Goal: Task Accomplishment & Management: Use online tool/utility

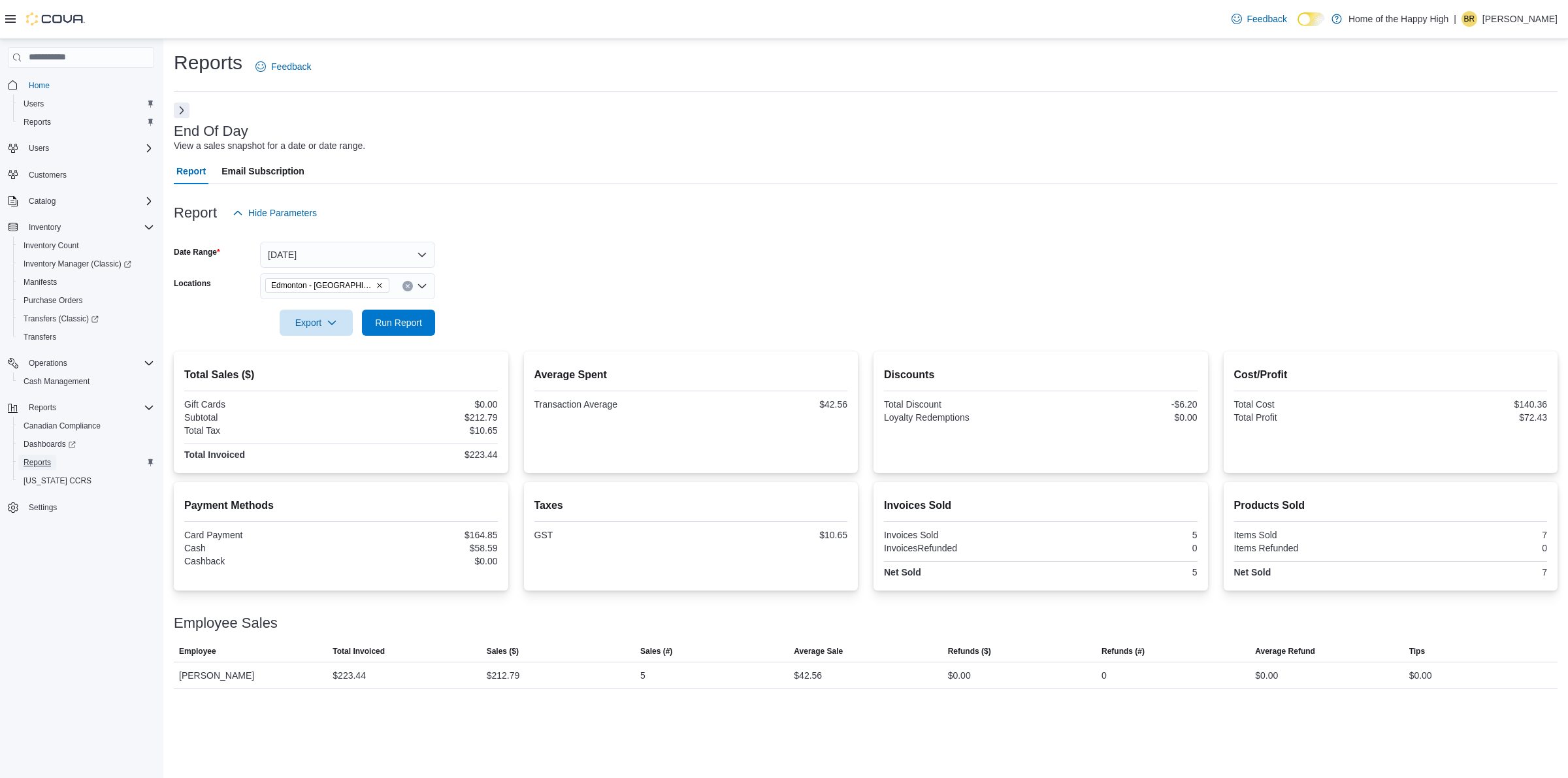
click at [46, 464] on span "Reports" at bounding box center [37, 462] width 27 height 10
click at [186, 113] on button "Next" at bounding box center [182, 110] width 16 height 16
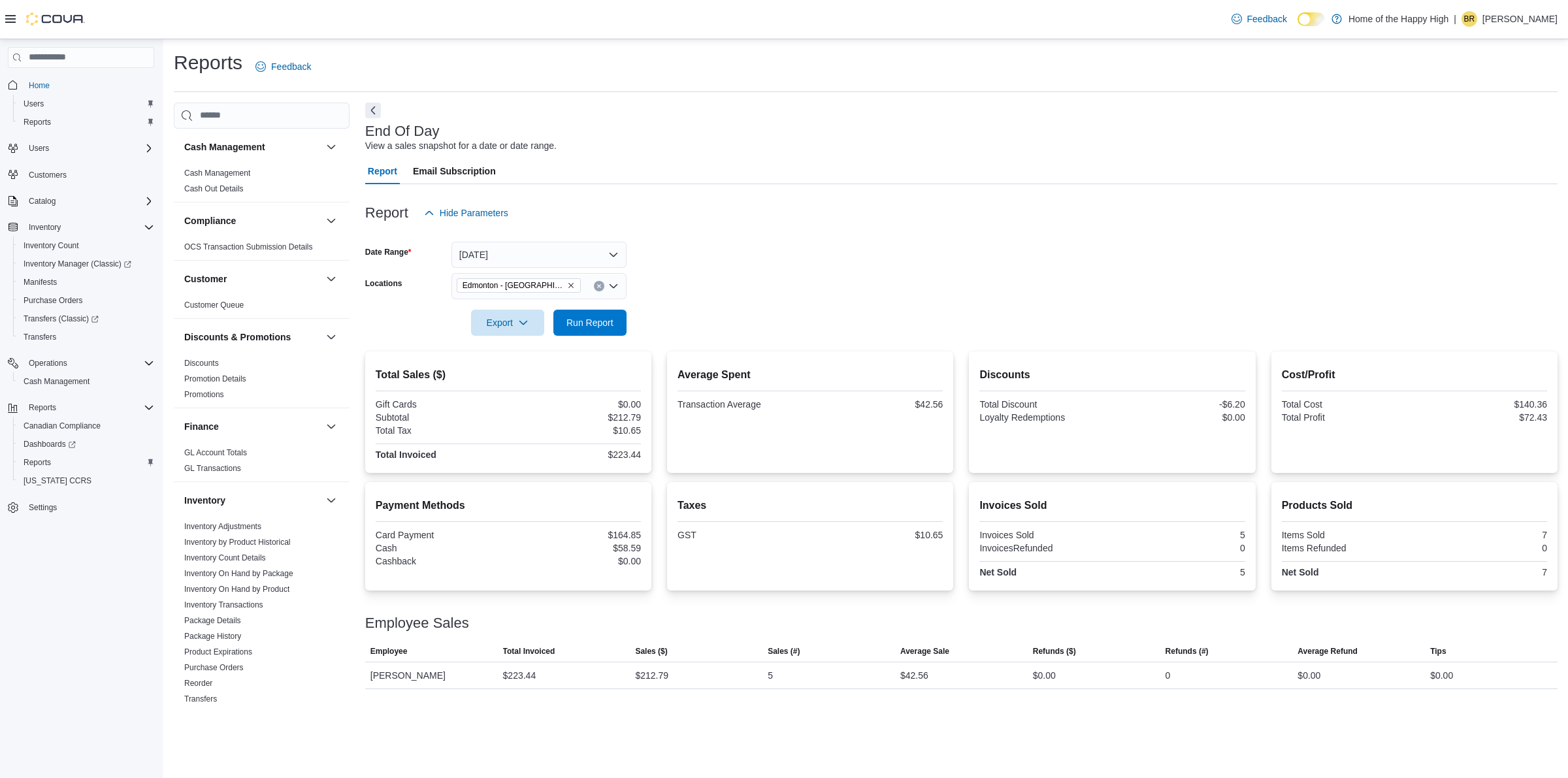
click at [14, 15] on icon at bounding box center [10, 19] width 10 height 8
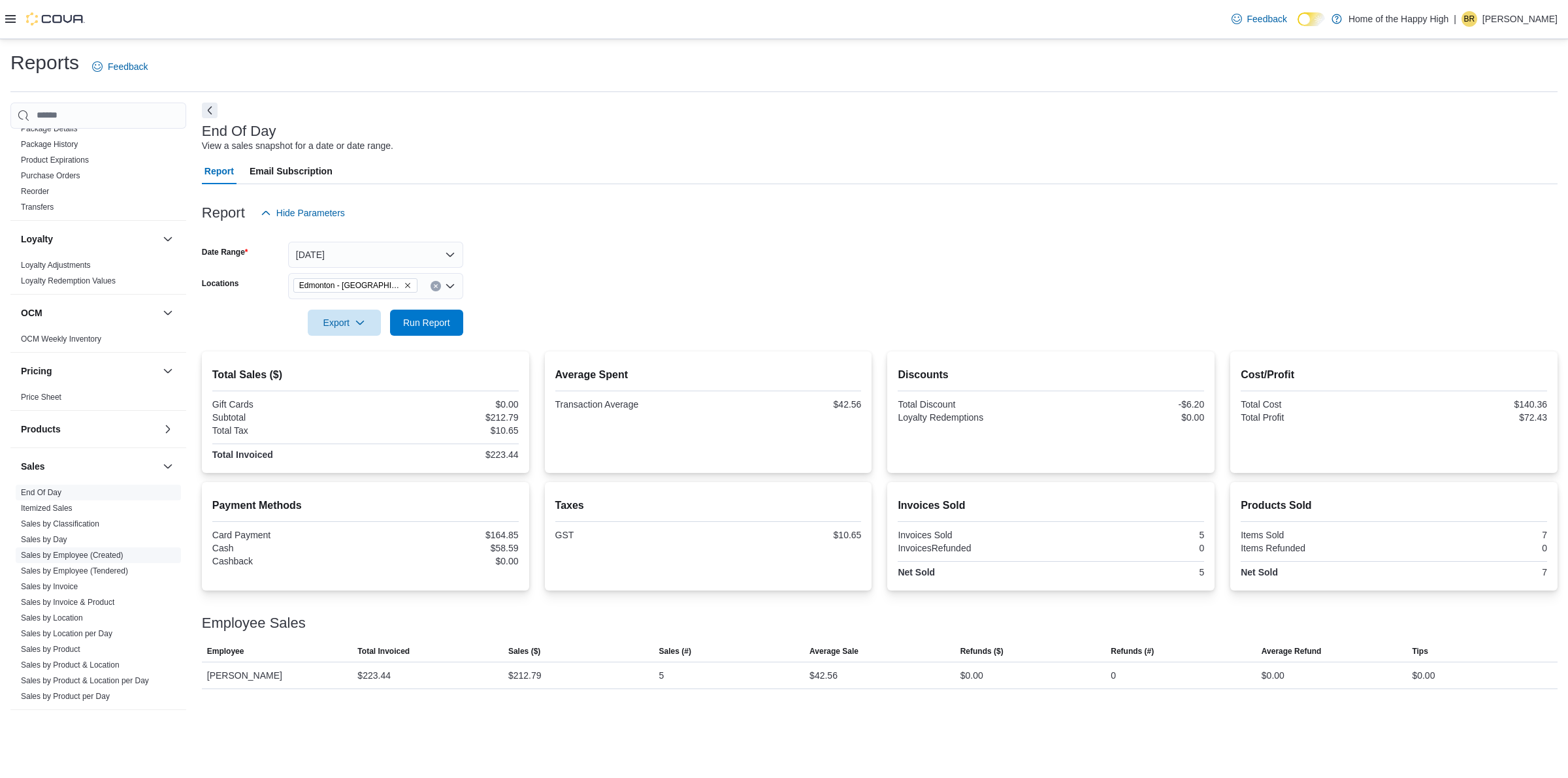
scroll to position [579, 0]
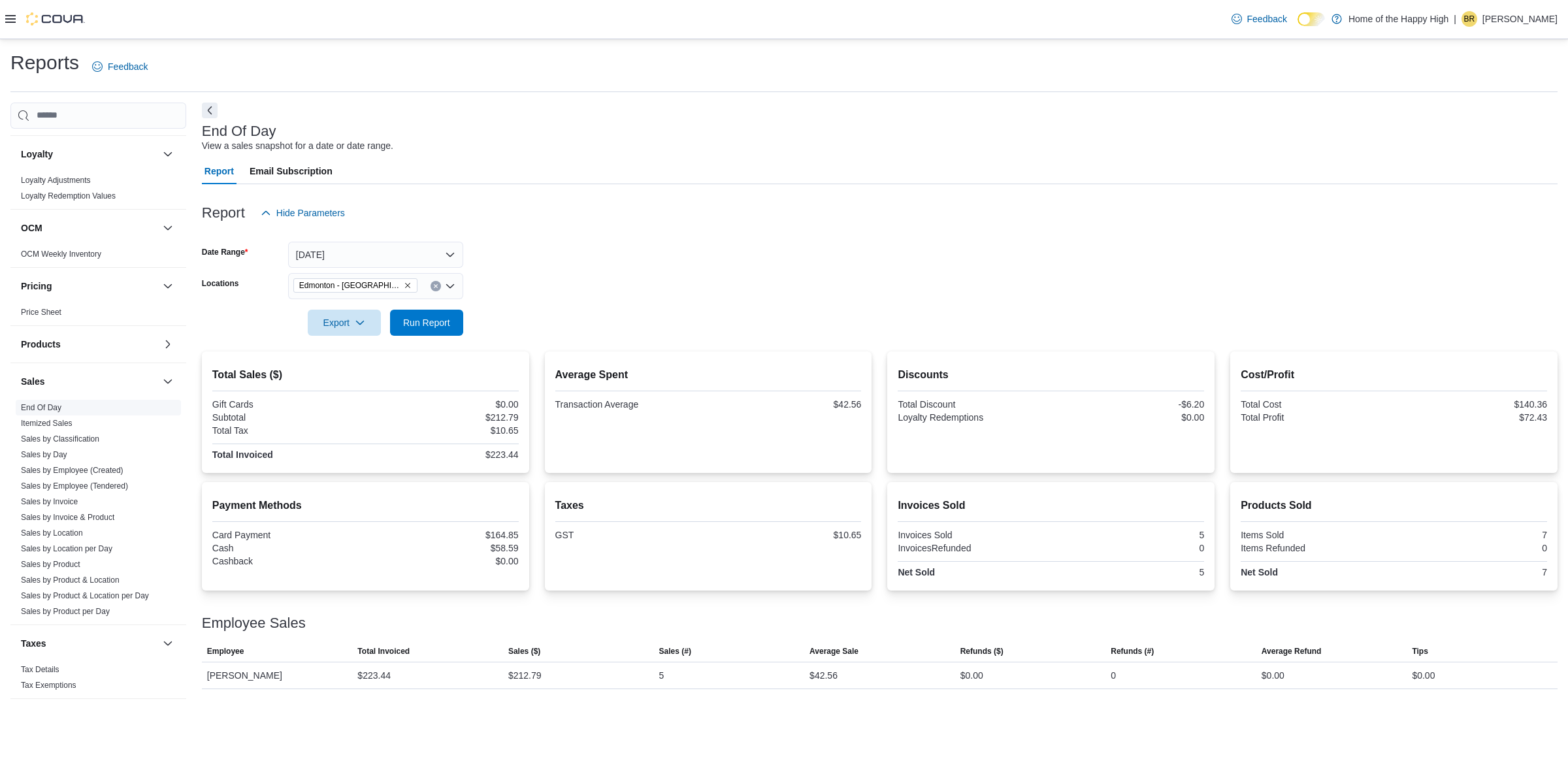
click at [56, 406] on link "End Of Day" at bounding box center [41, 407] width 40 height 9
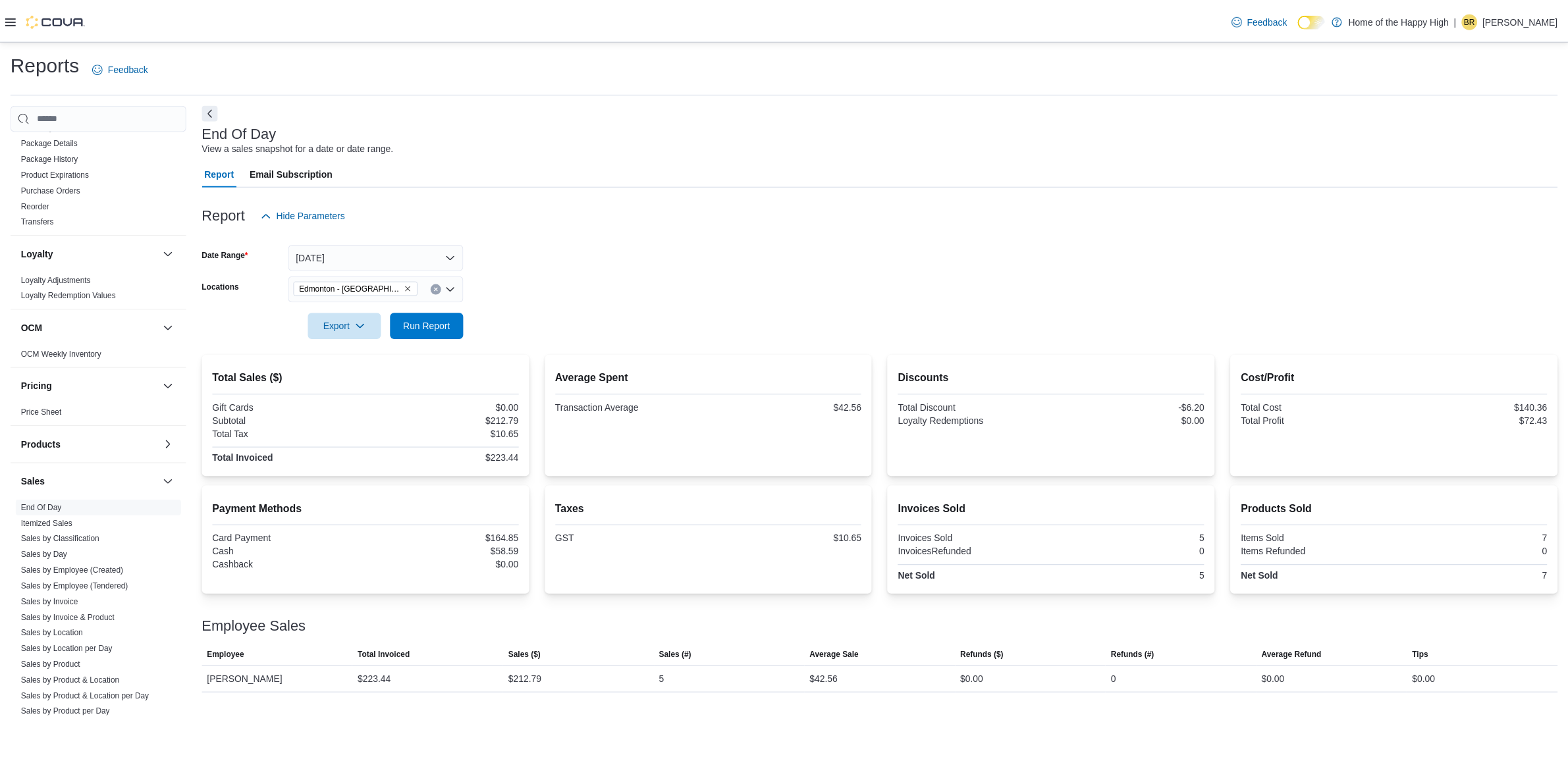
scroll to position [583, 0]
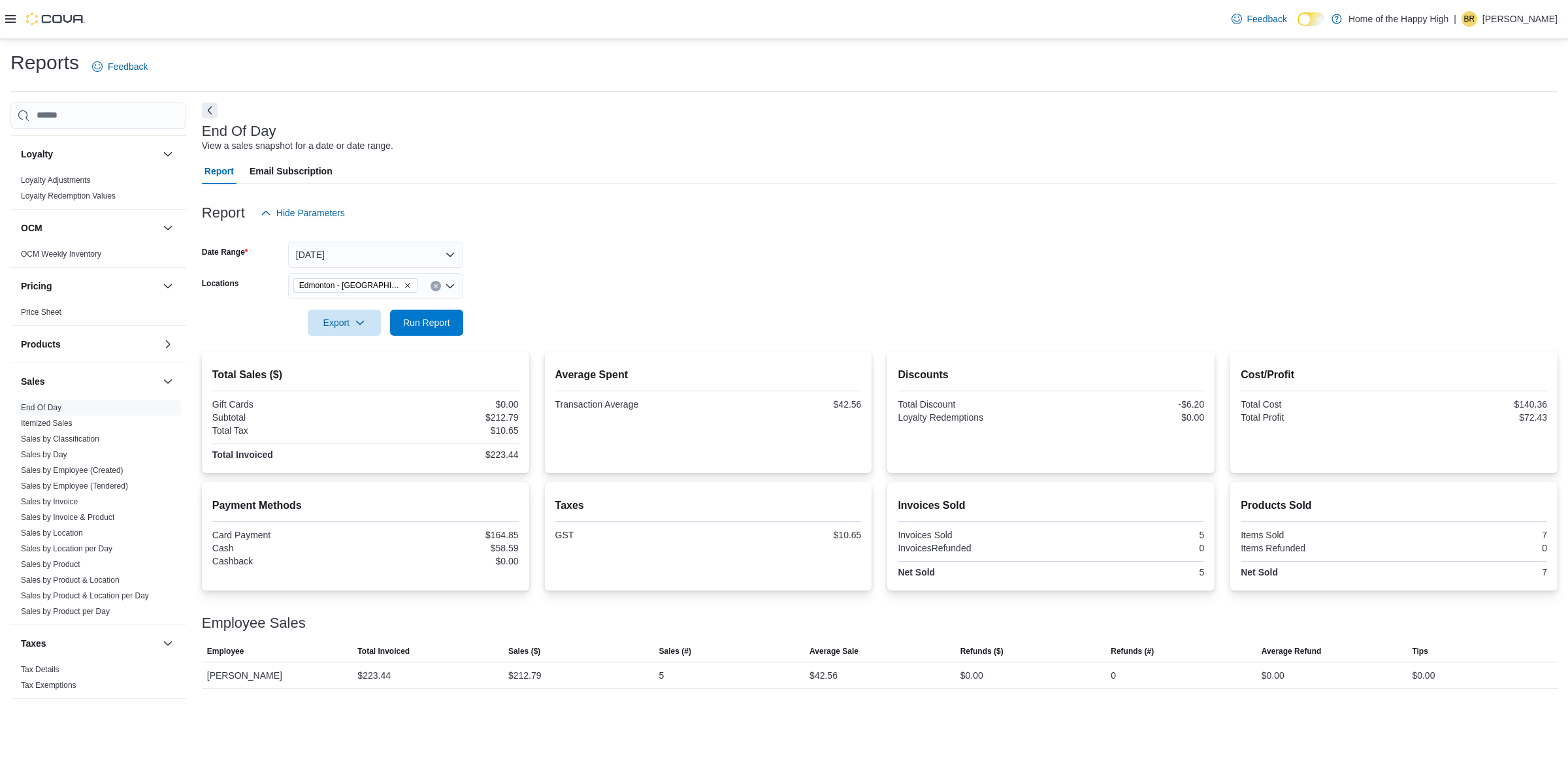
click at [15, 20] on icon at bounding box center [10, 19] width 10 height 8
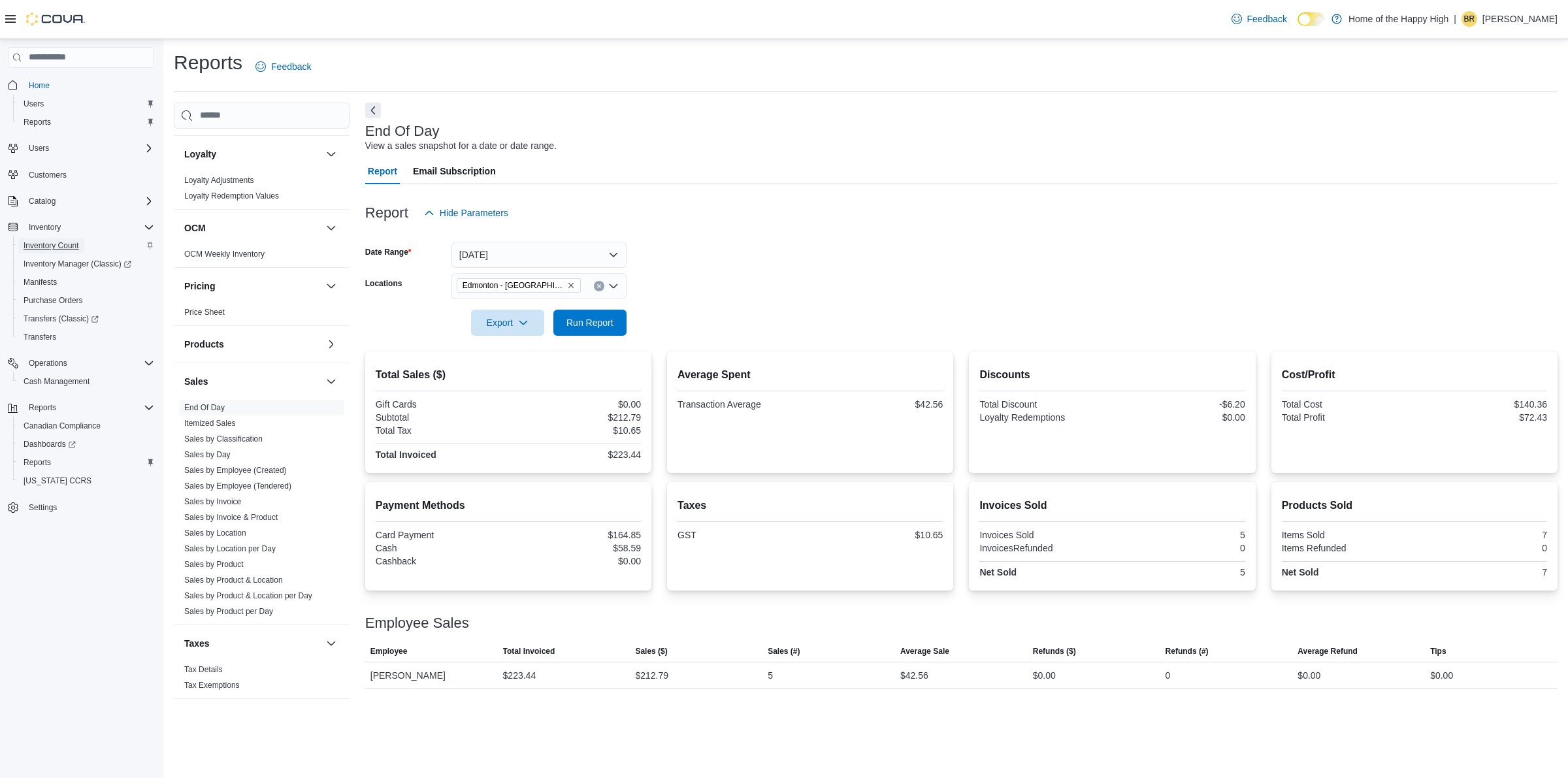
click at [74, 243] on span "Inventory Count" at bounding box center [51, 245] width 56 height 10
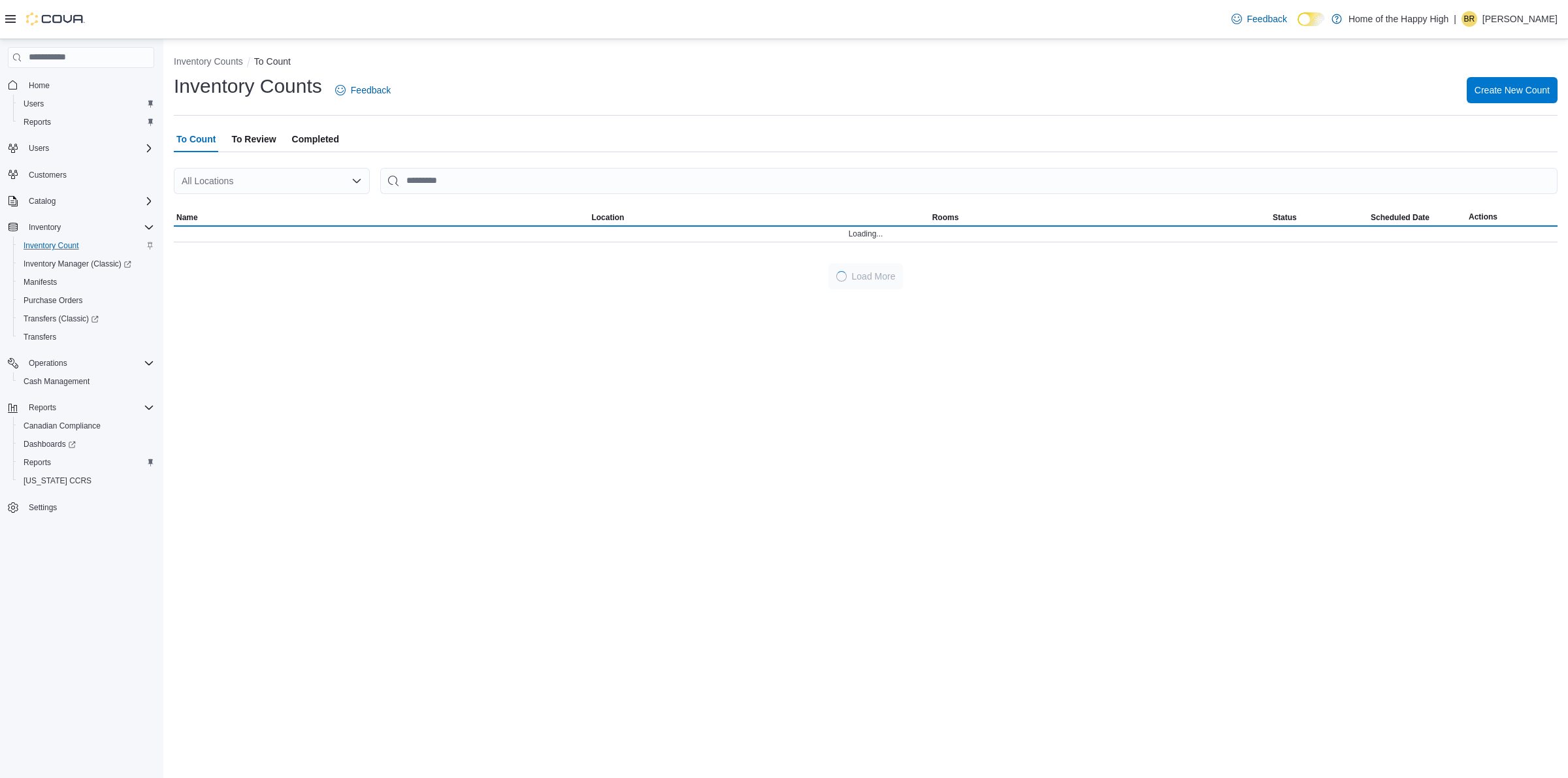
click at [298, 154] on div at bounding box center [866, 160] width 1384 height 16
click at [307, 139] on span "Completed" at bounding box center [315, 139] width 47 height 26
click at [285, 175] on div "All Locations" at bounding box center [272, 181] width 196 height 26
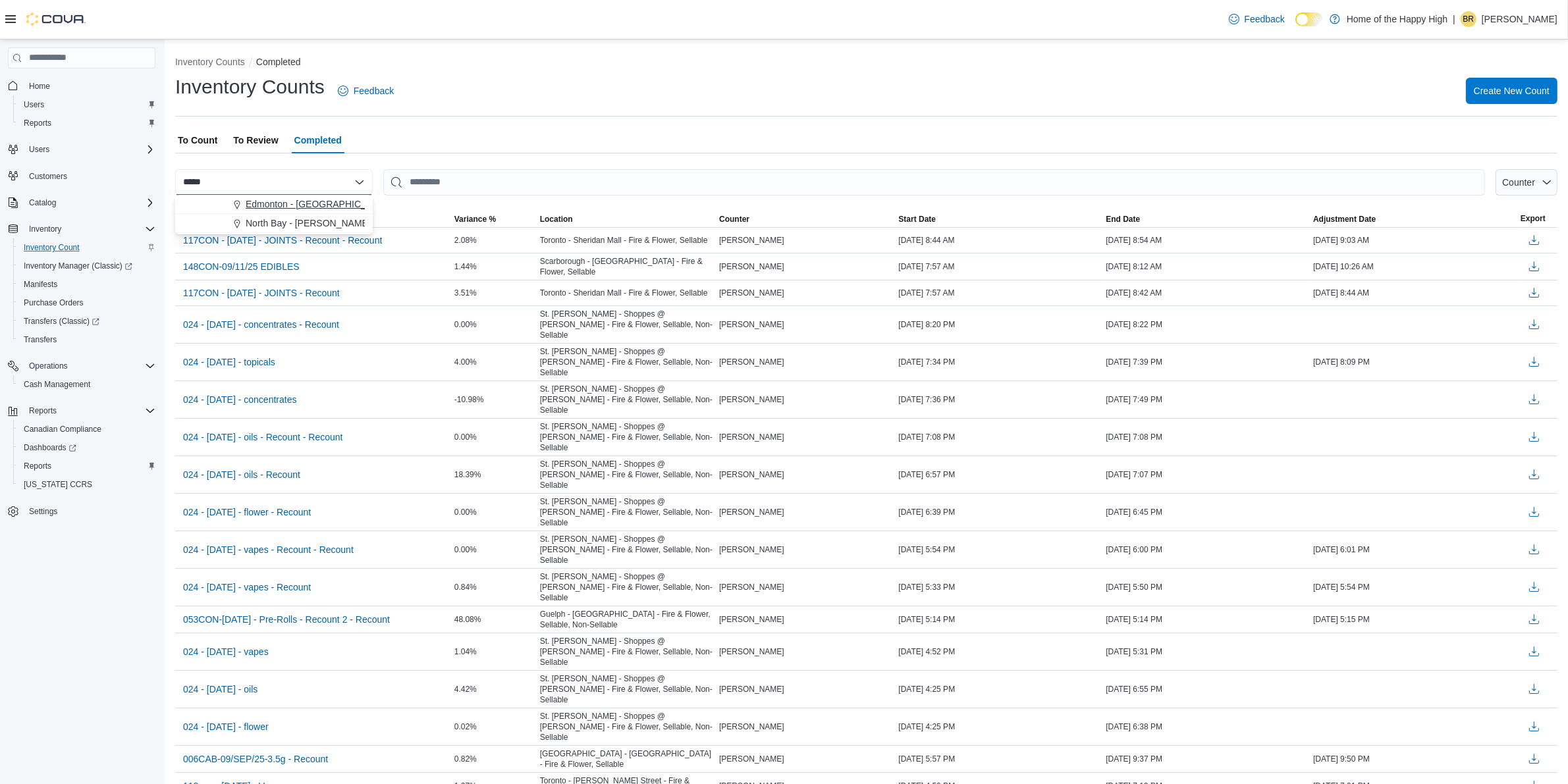
type input "*****"
click at [283, 196] on button "Edmonton - [GEOGRAPHIC_DATA] - Fire & Flower" at bounding box center [274, 204] width 198 height 19
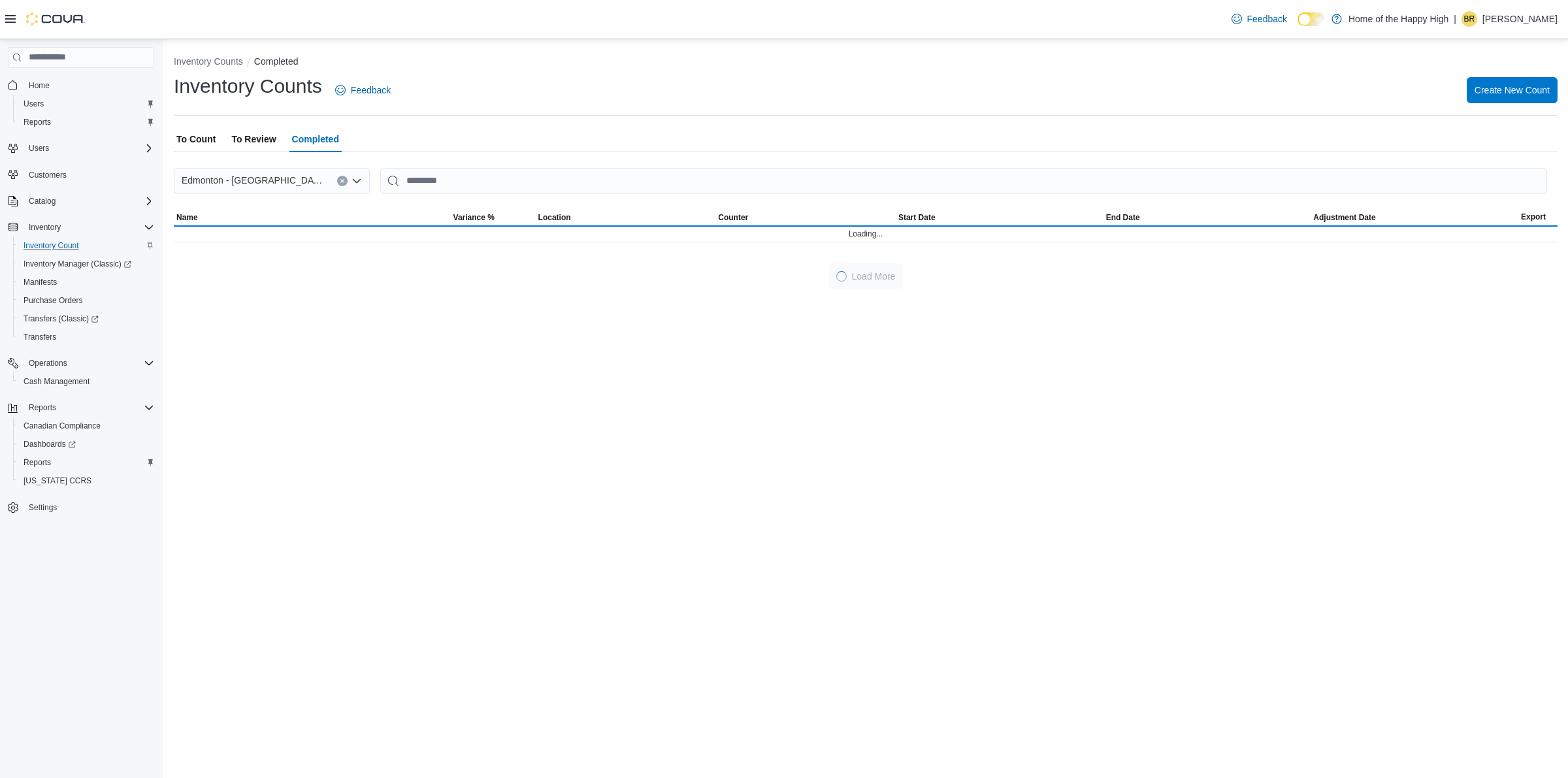
click at [409, 148] on div "To Count To Review Completed" at bounding box center [866, 139] width 1384 height 26
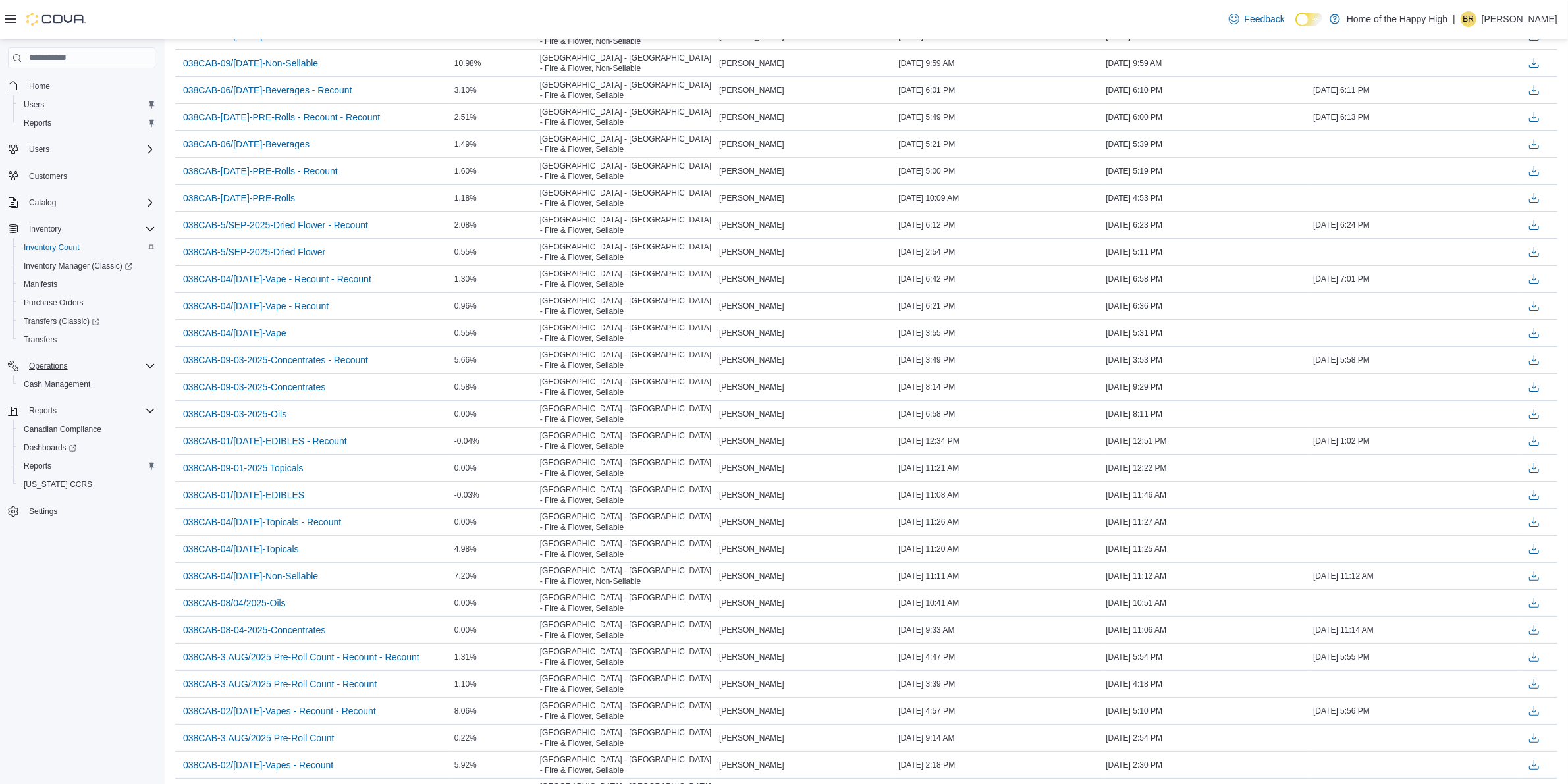
scroll to position [247, 0]
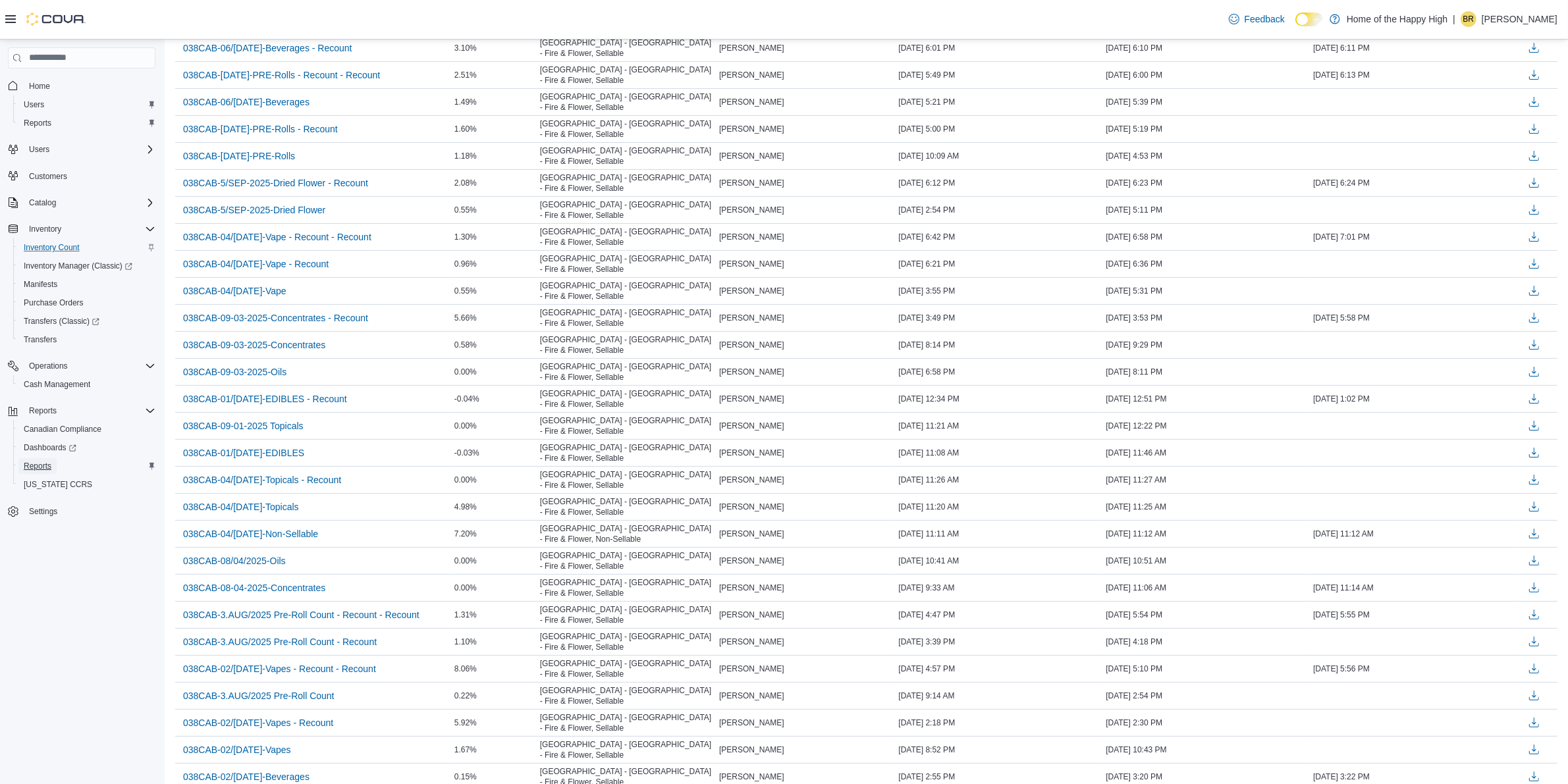
click at [44, 461] on span "Reports" at bounding box center [37, 466] width 28 height 10
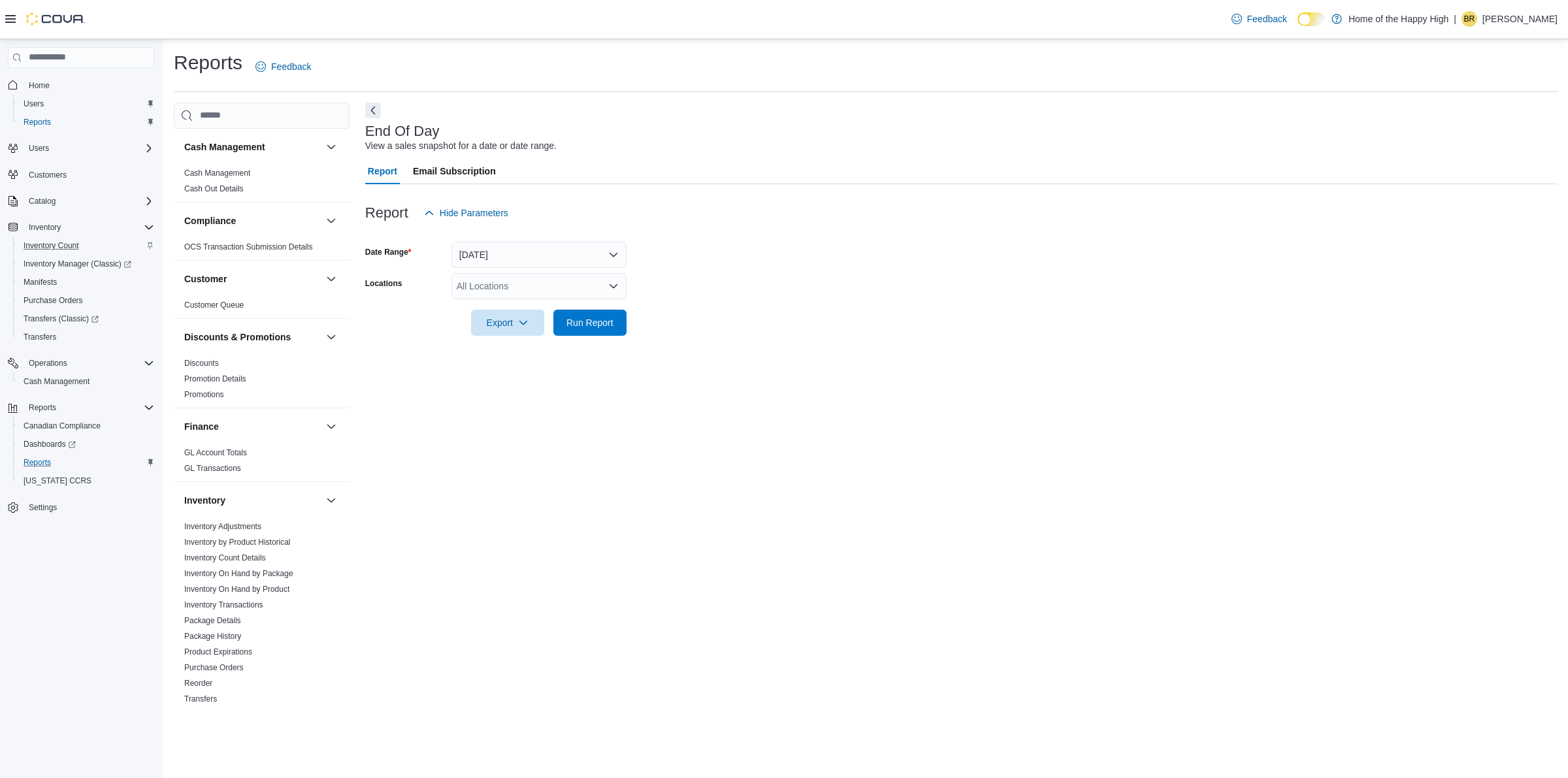
click at [3, 26] on div "Feedback Dark Mode Home of the Happy High | BR [PERSON_NAME]" at bounding box center [784, 19] width 1568 height 39
click at [8, 24] on div at bounding box center [45, 19] width 79 height 13
click at [40, 252] on span "Inventory Count" at bounding box center [51, 245] width 56 height 16
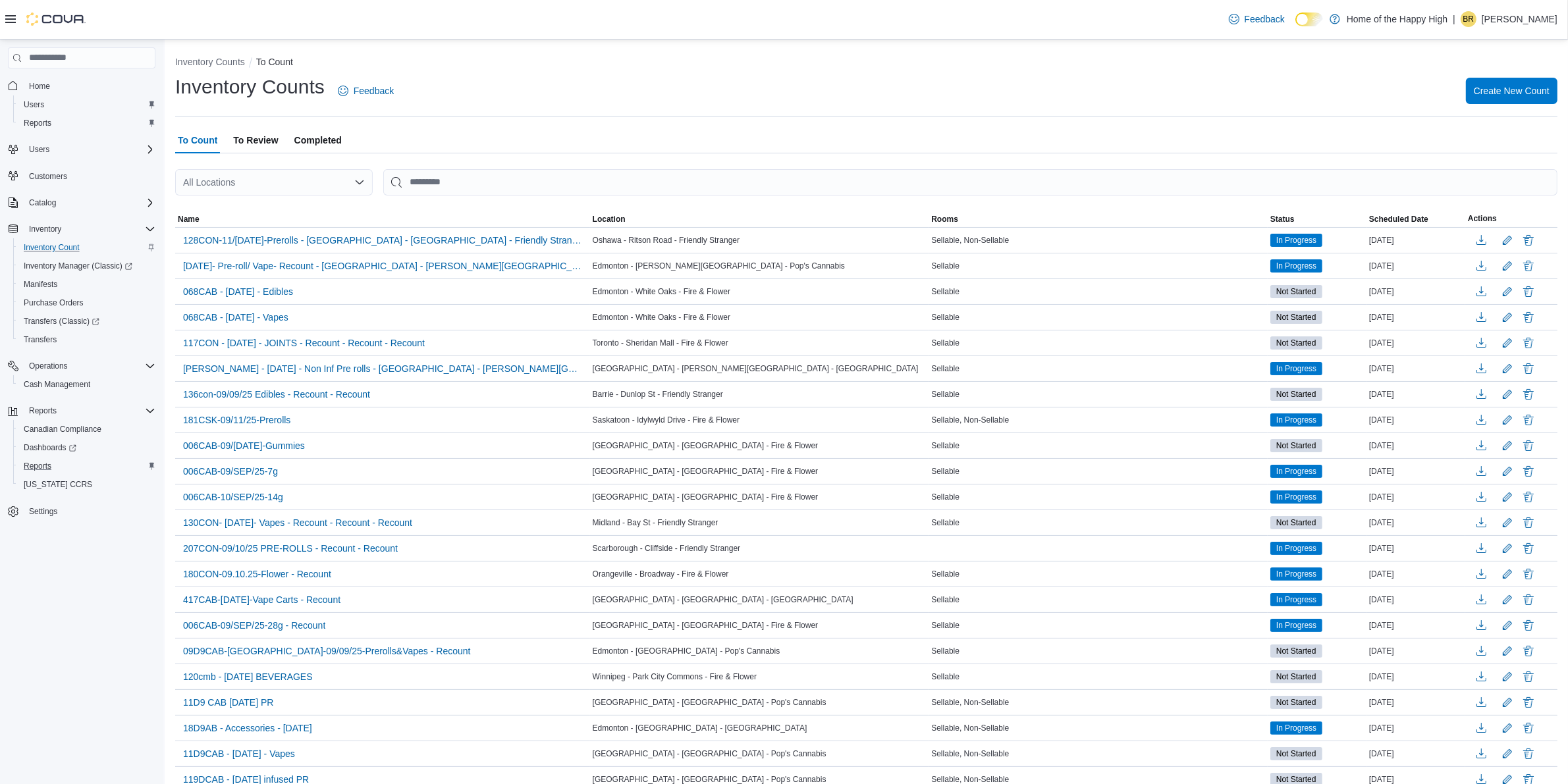
click at [75, 459] on div "Reports" at bounding box center [87, 466] width 137 height 16
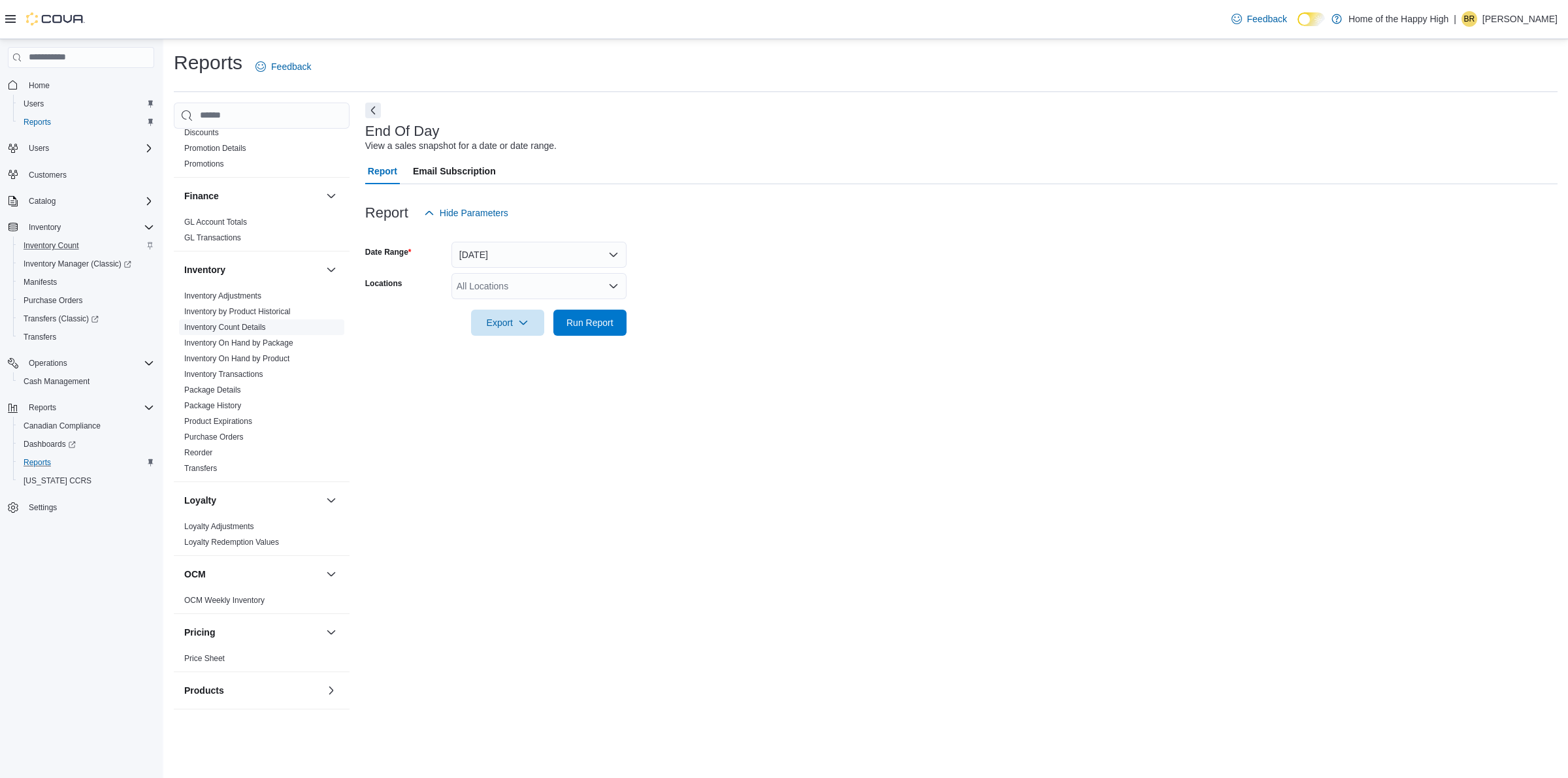
scroll to position [245, 0]
click at [233, 282] on link "Inventory Adjustments" at bounding box center [223, 281] width 77 height 9
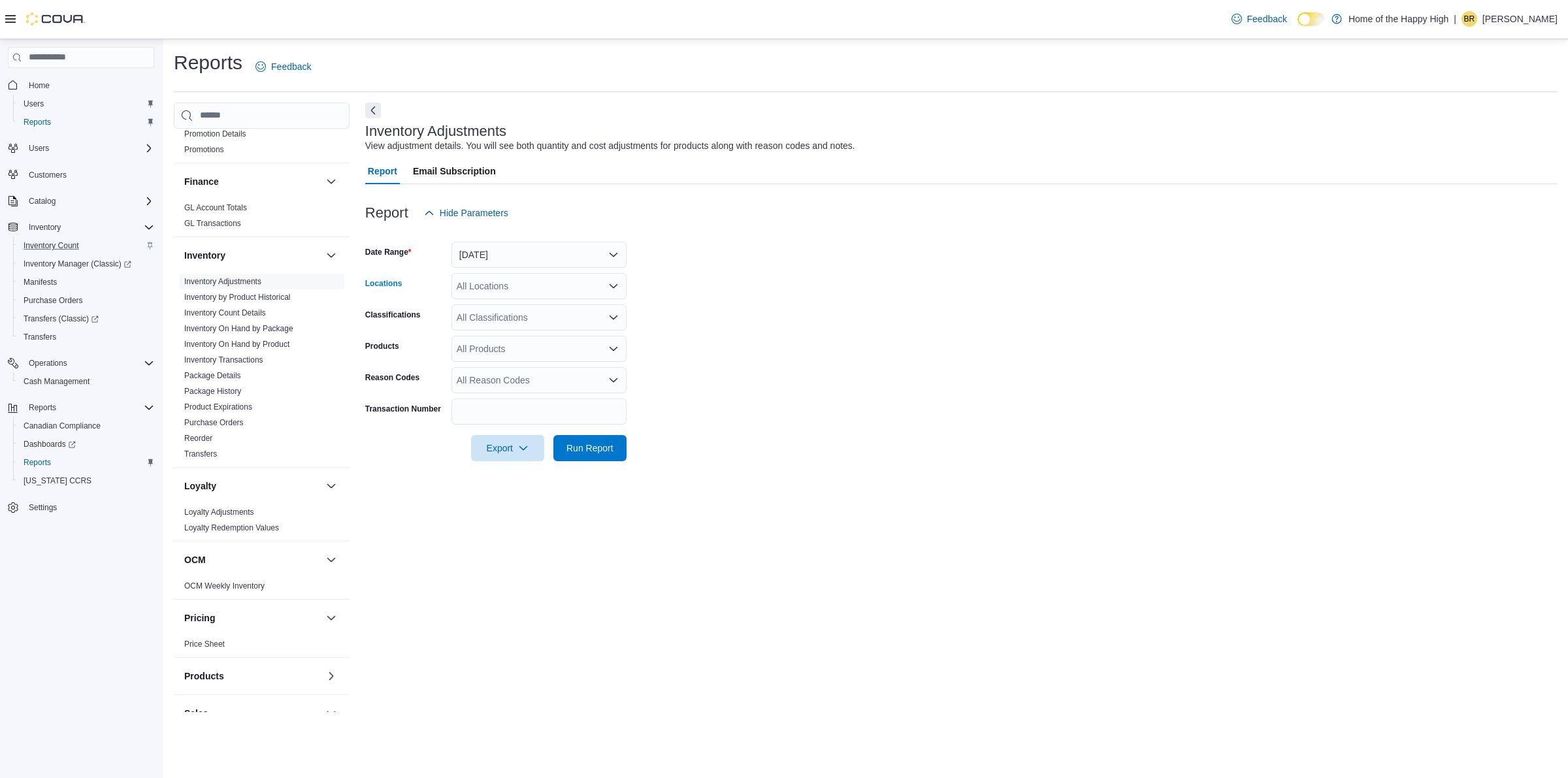
click at [481, 287] on div "All Locations" at bounding box center [539, 287] width 175 height 26
type input "*****"
click at [527, 301] on button "Edmonton - [GEOGRAPHIC_DATA] - Fire & Flower" at bounding box center [539, 308] width 175 height 19
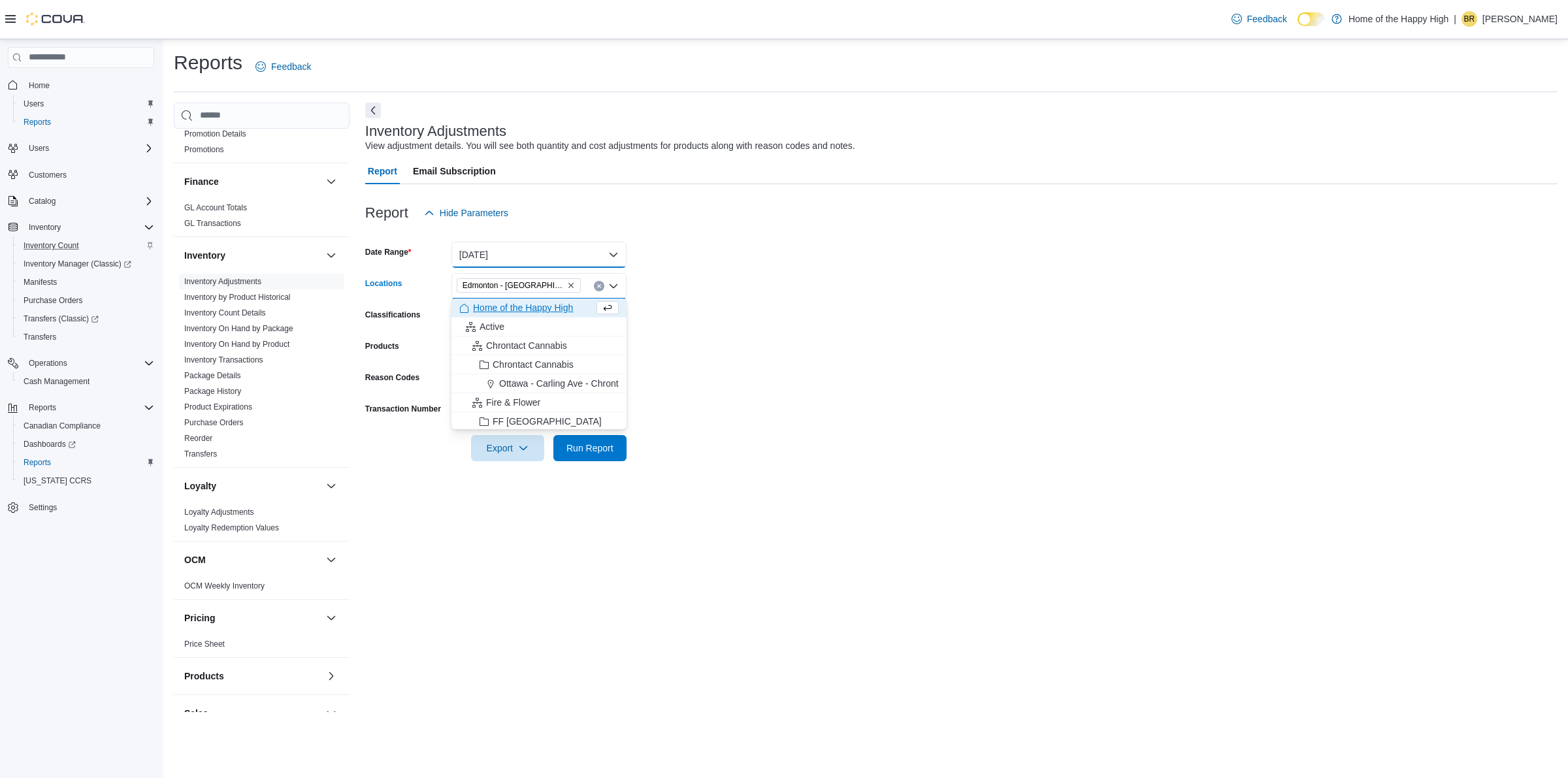
click at [511, 250] on button "[DATE]" at bounding box center [539, 255] width 175 height 26
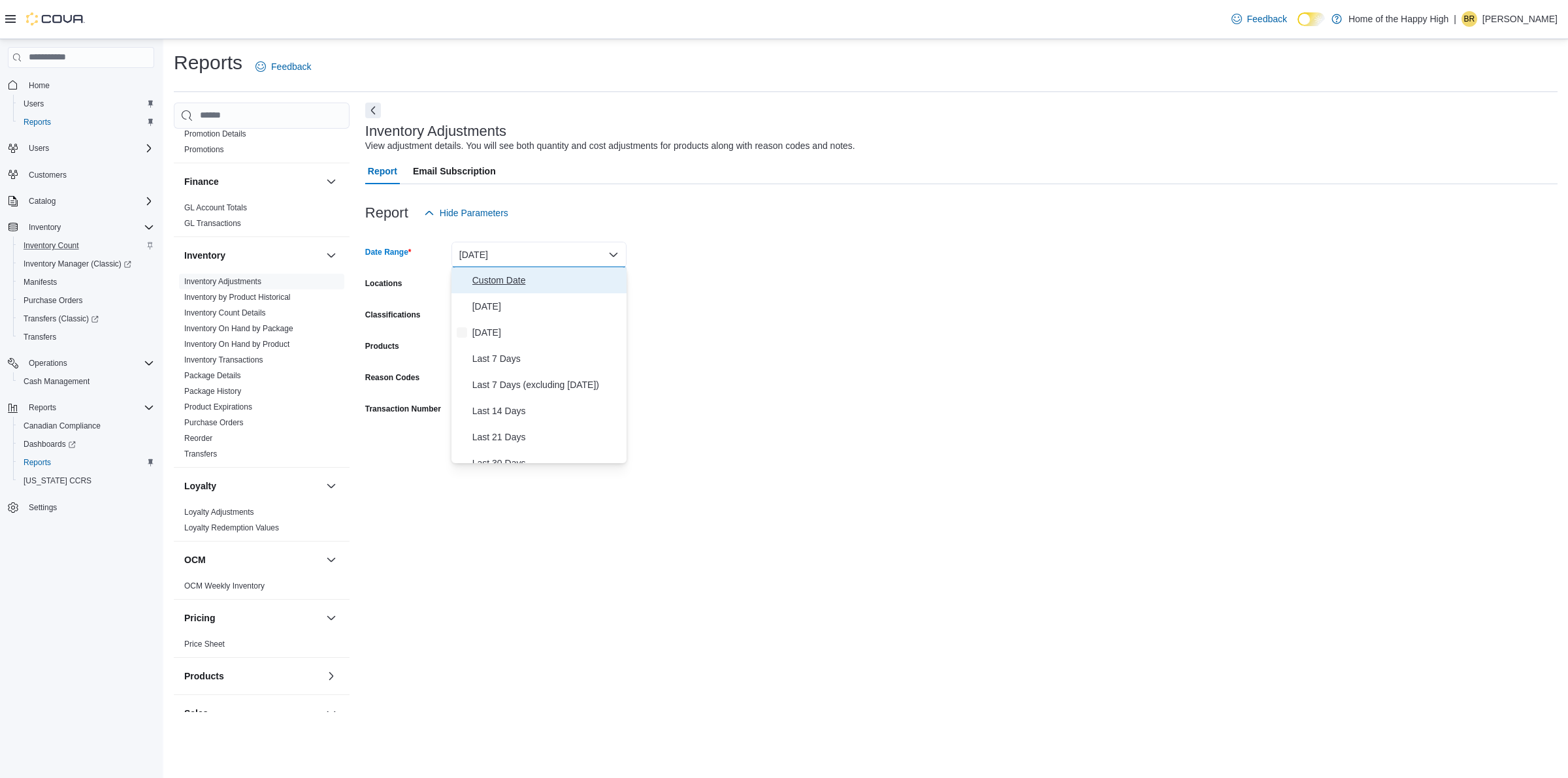
click at [470, 274] on button "Custom Date" at bounding box center [539, 280] width 175 height 26
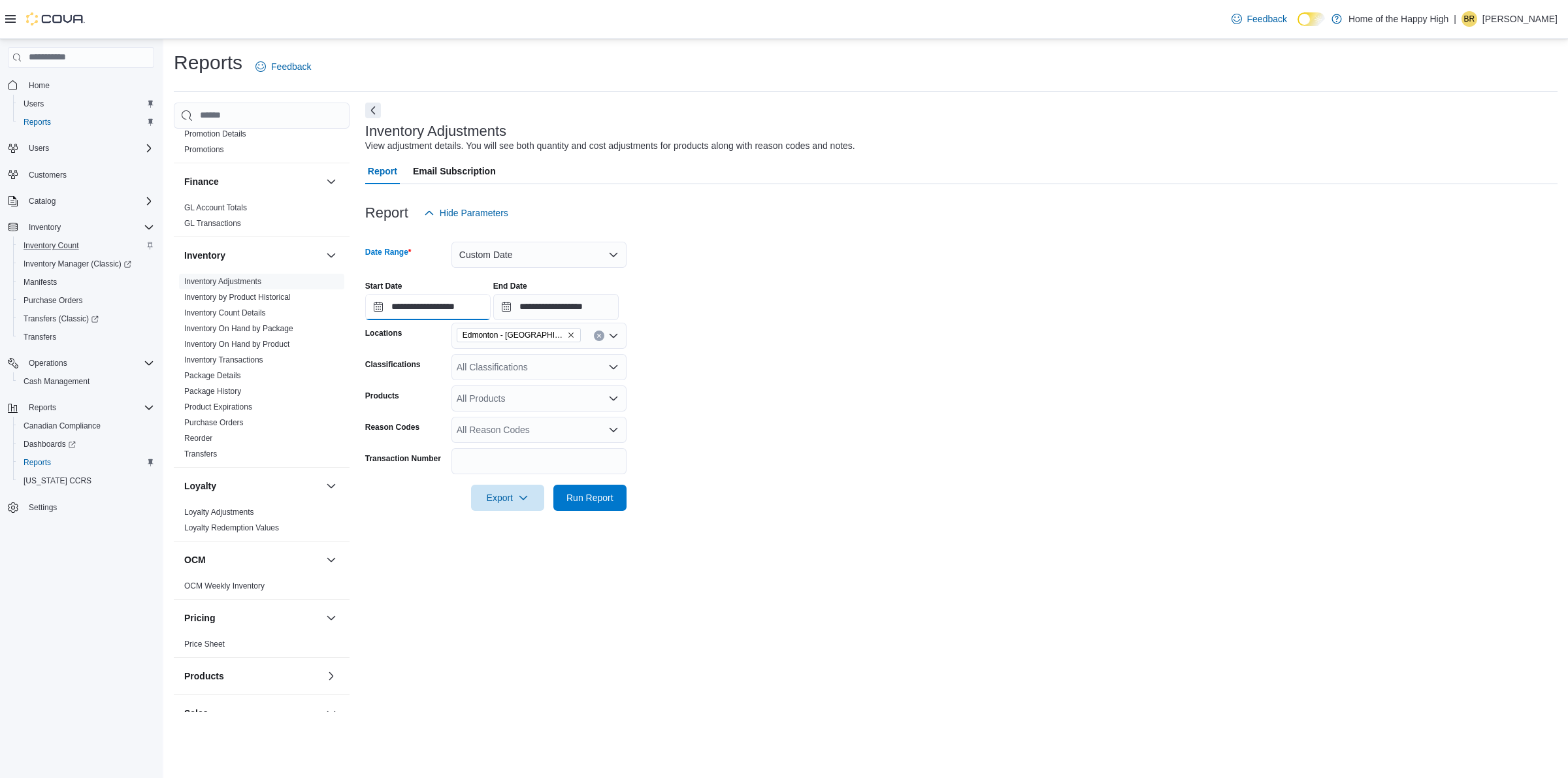
click at [441, 294] on input "**********" at bounding box center [428, 307] width 125 height 26
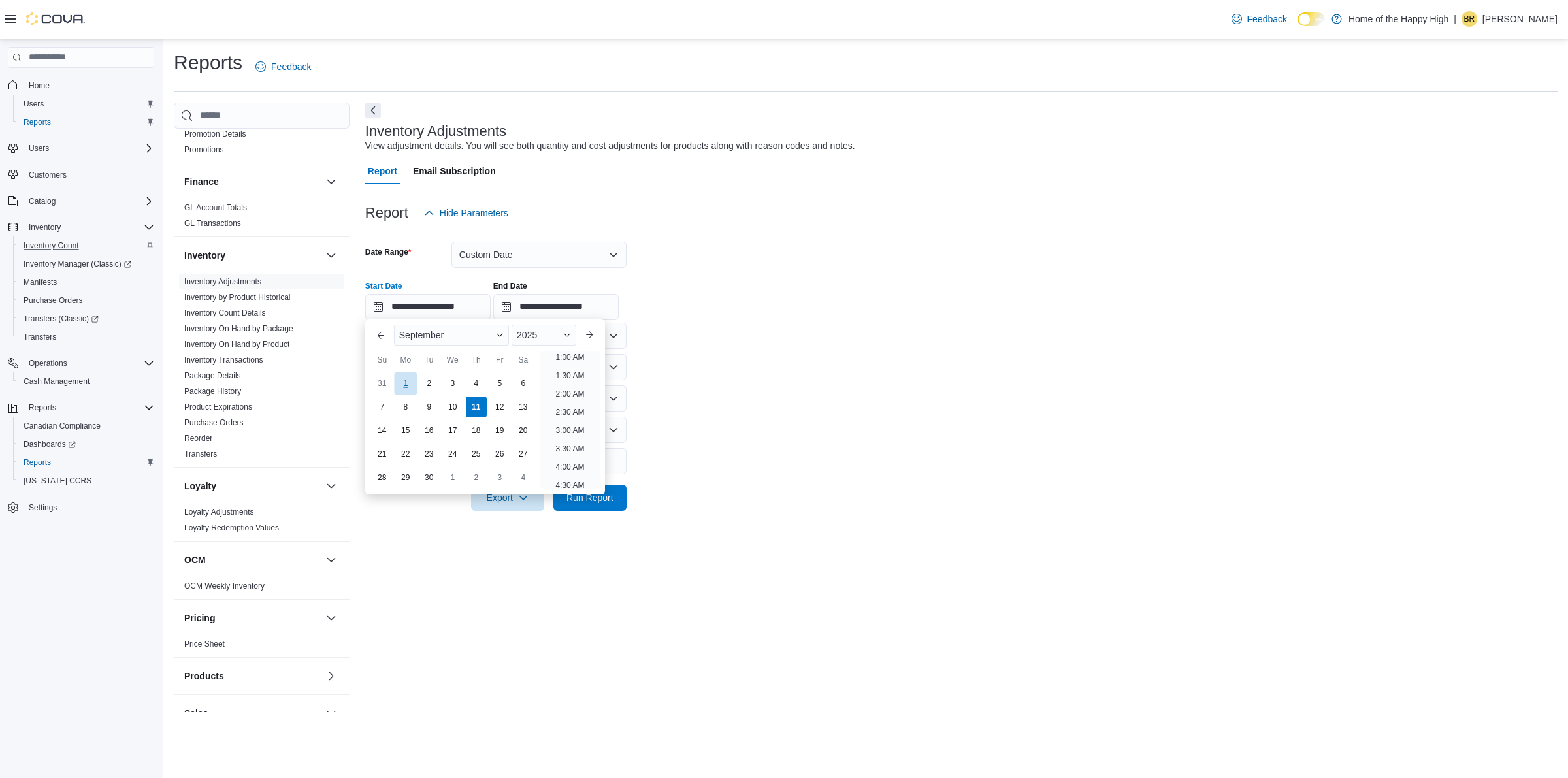
click at [413, 377] on div "1" at bounding box center [405, 383] width 23 height 23
type input "**********"
click at [772, 387] on form "**********" at bounding box center [961, 369] width 1192 height 285
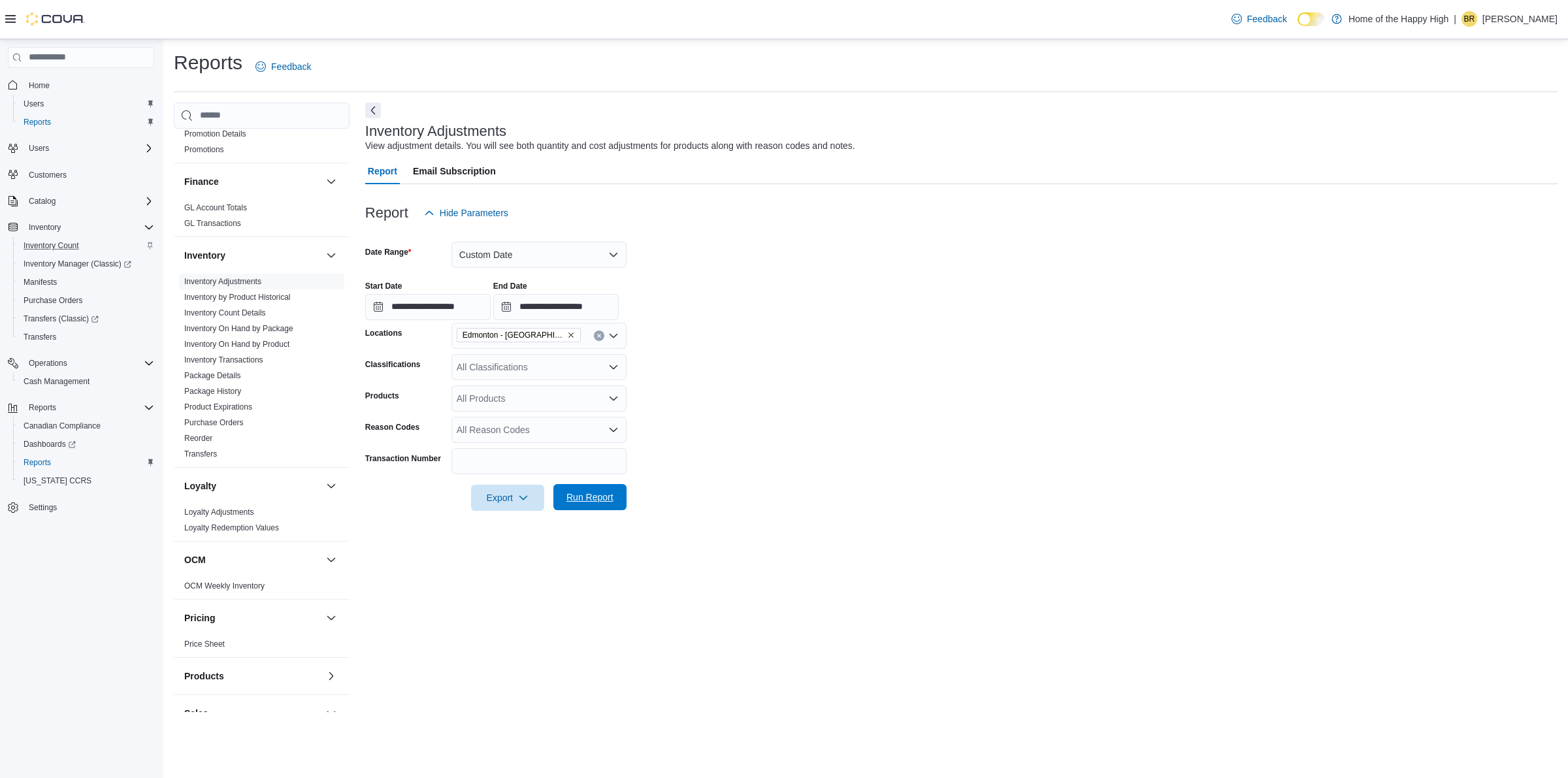
drag, startPoint x: 579, startPoint y: 491, endPoint x: 573, endPoint y: 461, distance: 30.6
click at [579, 492] on span "Run Report" at bounding box center [590, 497] width 47 height 13
click at [371, 108] on button "Next" at bounding box center [373, 110] width 16 height 16
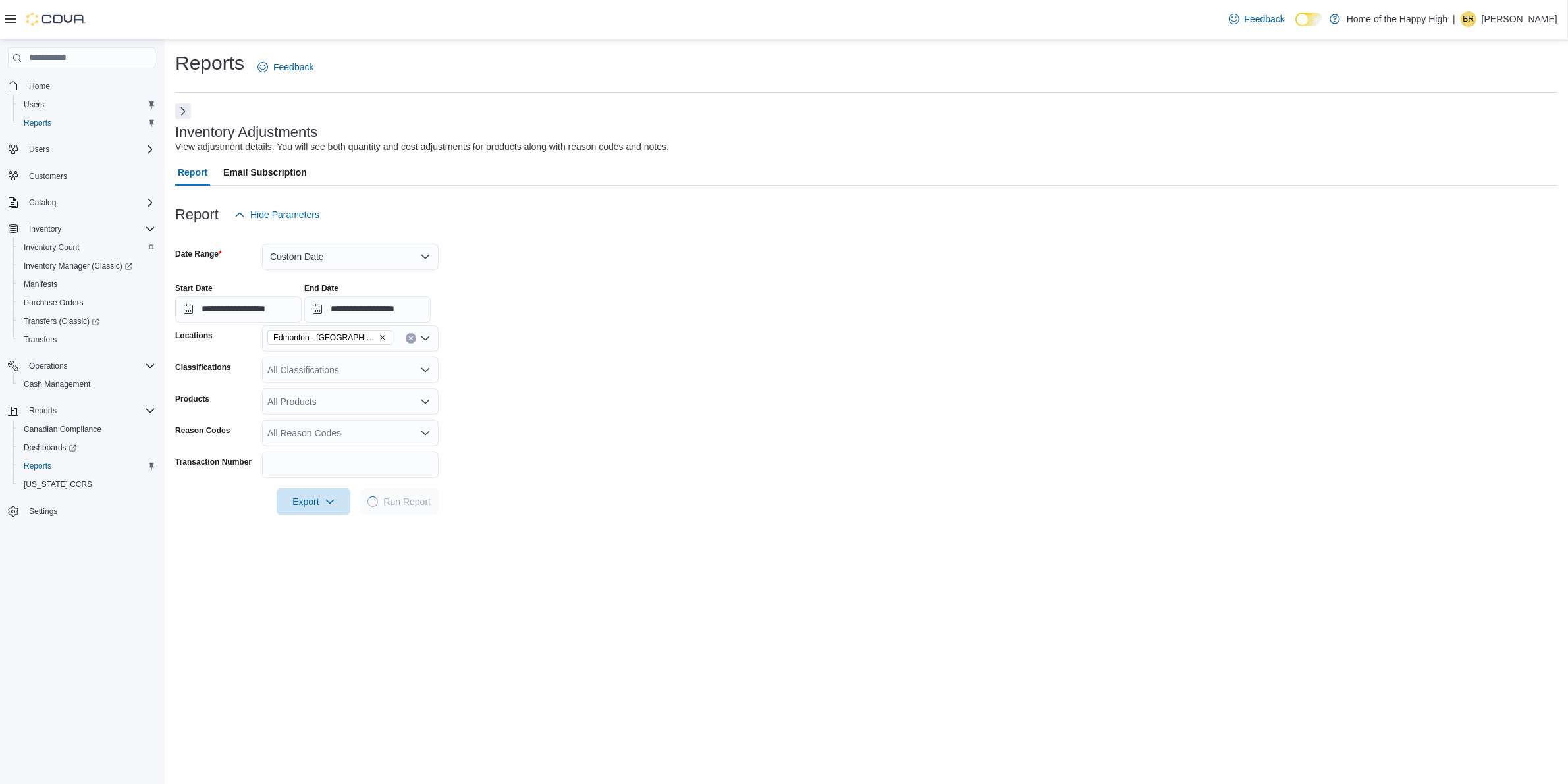
click at [12, 18] on icon at bounding box center [10, 19] width 10 height 10
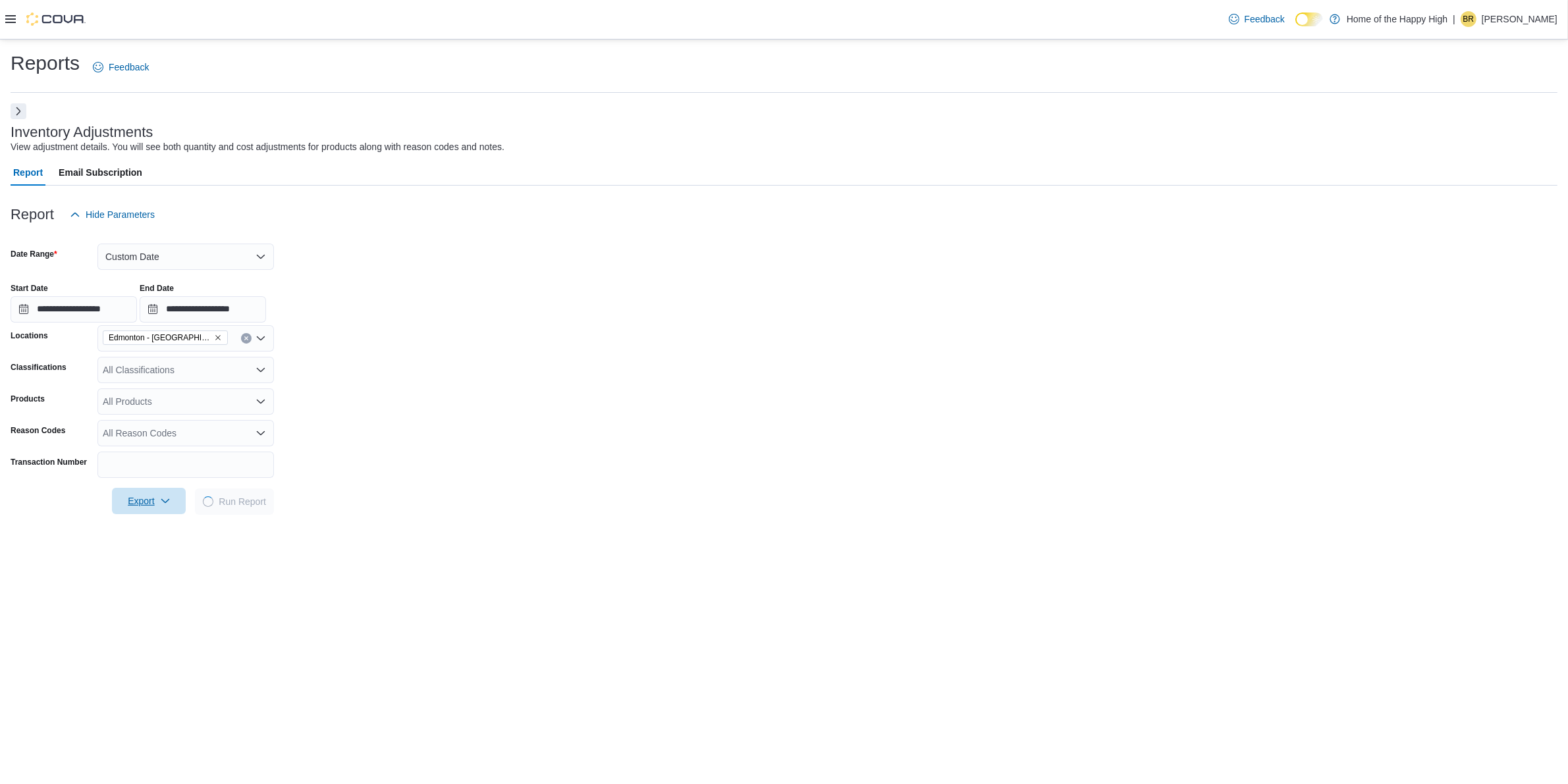
click at [171, 499] on span "Export" at bounding box center [149, 501] width 58 height 26
click at [155, 524] on span "Export to Excel" at bounding box center [151, 527] width 59 height 10
click at [438, 459] on form "**********" at bounding box center [783, 372] width 1547 height 287
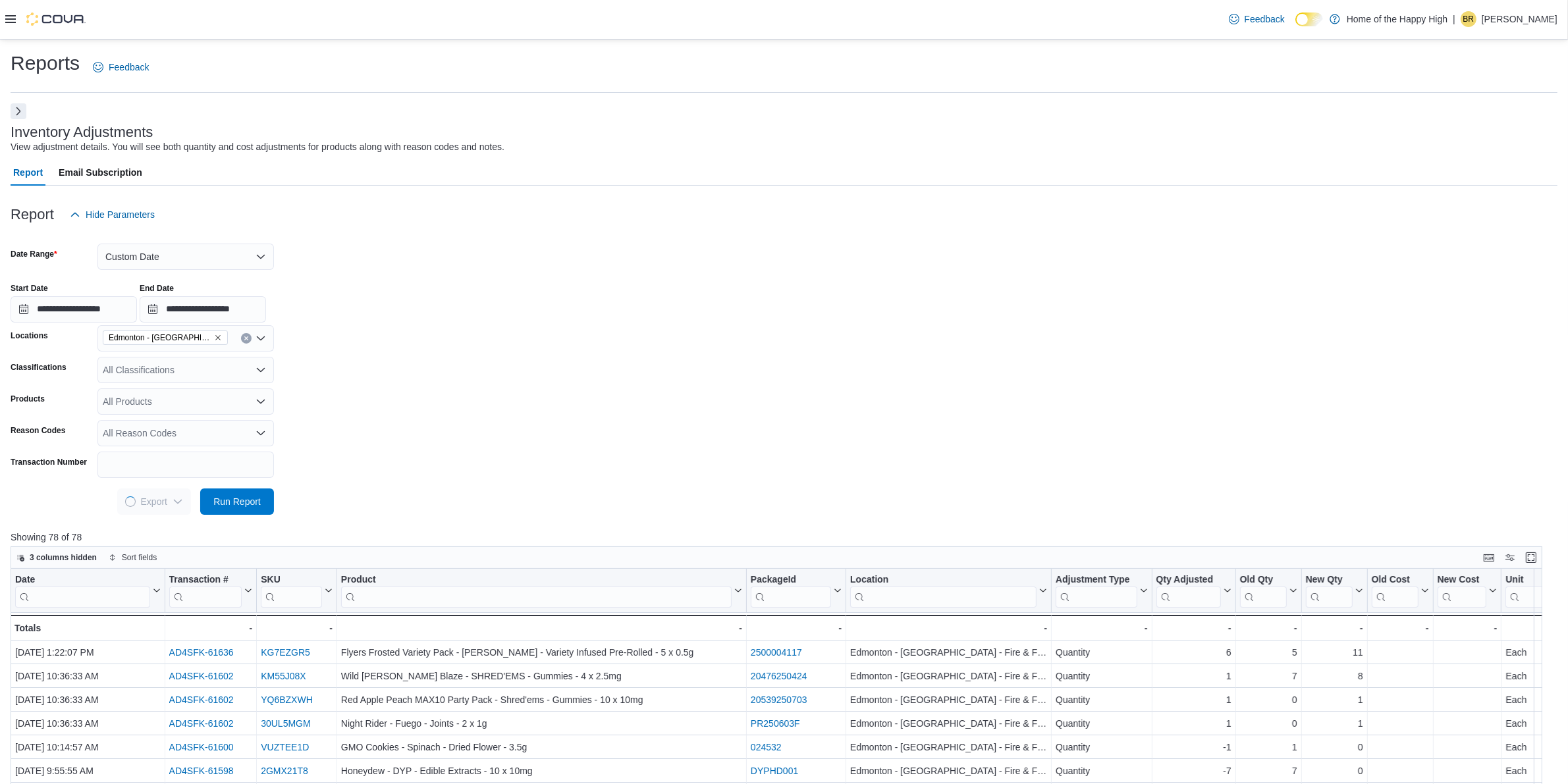
click at [486, 350] on form "**********" at bounding box center [783, 372] width 1547 height 287
click at [314, 512] on form "**********" at bounding box center [783, 372] width 1547 height 287
click at [318, 517] on div at bounding box center [783, 523] width 1547 height 16
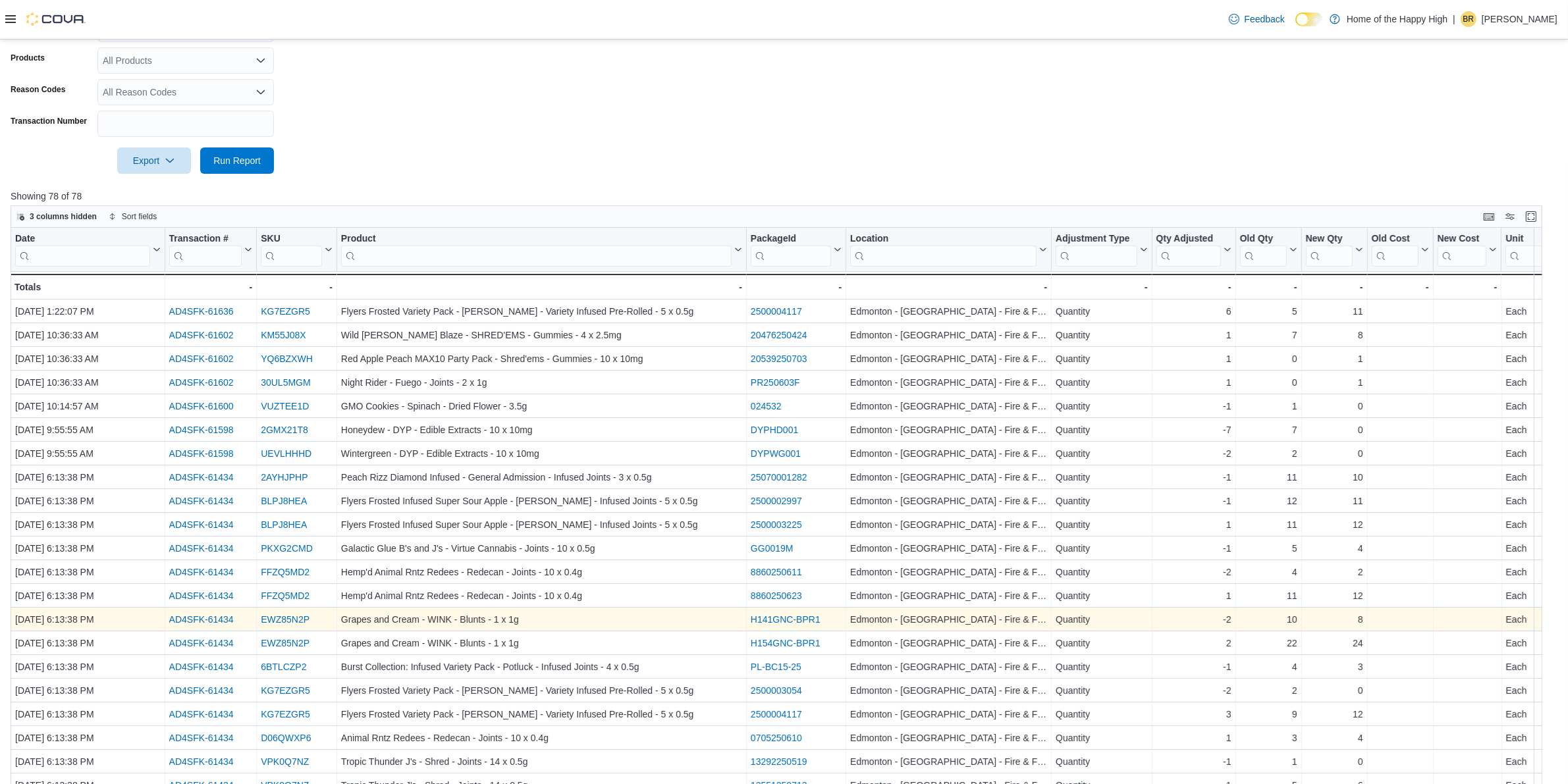
scroll to position [399, 0]
